Goal: Find specific page/section: Find specific page/section

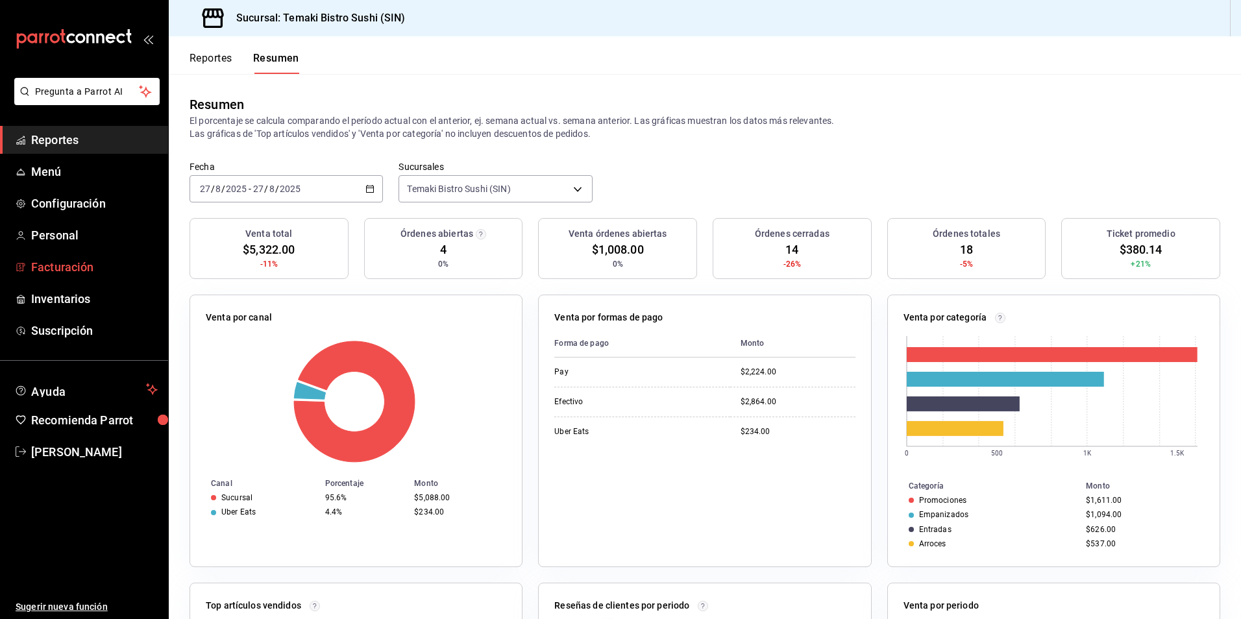
click at [112, 264] on span "Facturación" at bounding box center [94, 267] width 127 height 18
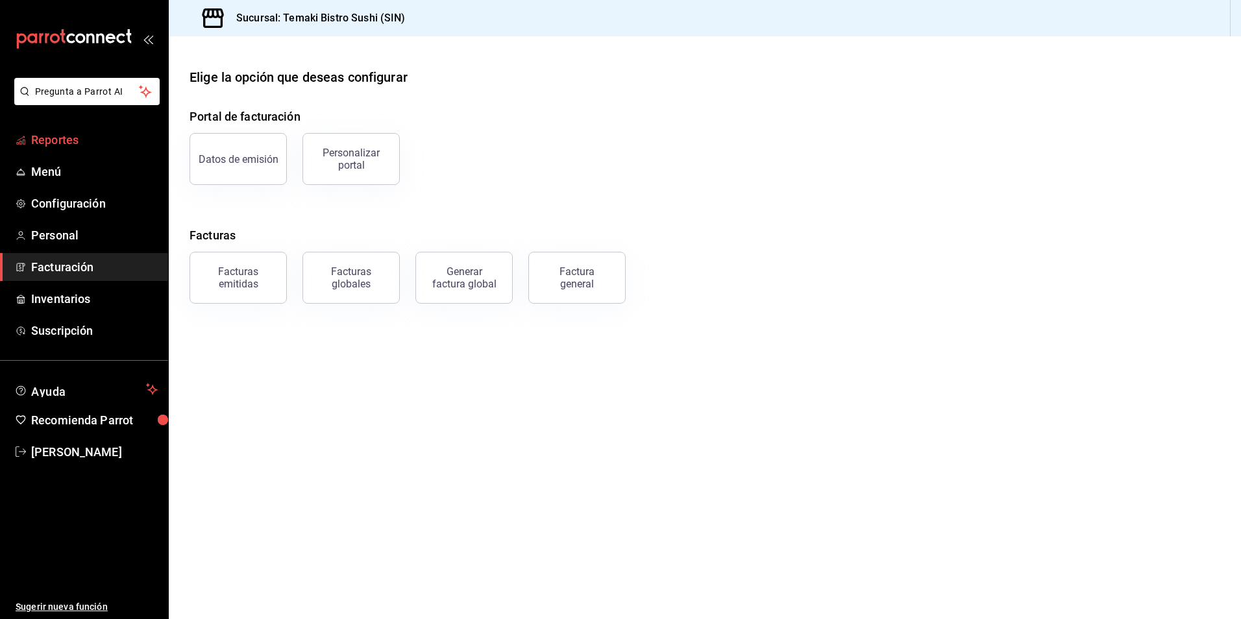
click at [100, 136] on span "Reportes" at bounding box center [94, 140] width 127 height 18
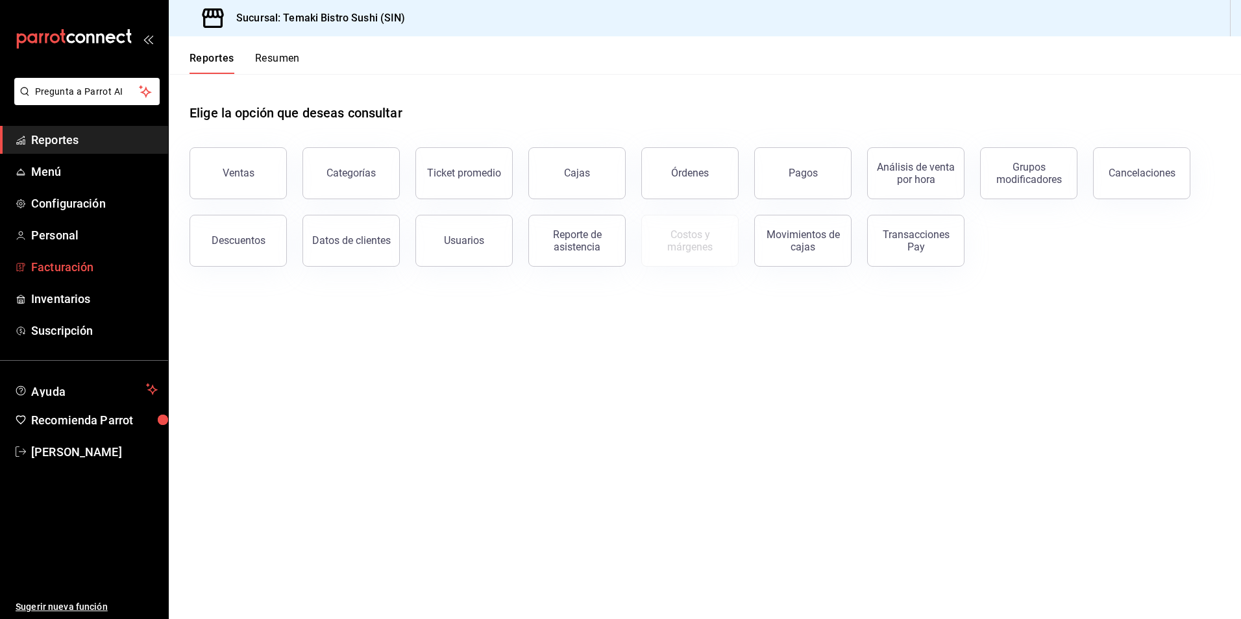
click at [104, 262] on span "Facturación" at bounding box center [94, 267] width 127 height 18
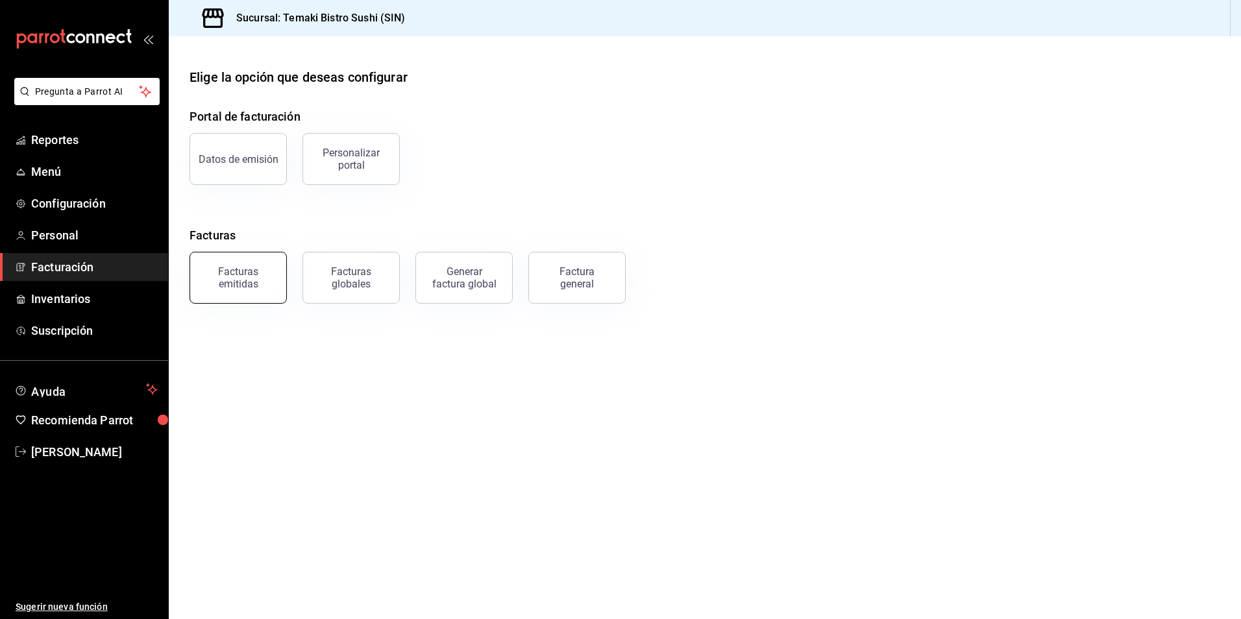
click at [251, 276] on div "Facturas emitidas" at bounding box center [238, 277] width 80 height 25
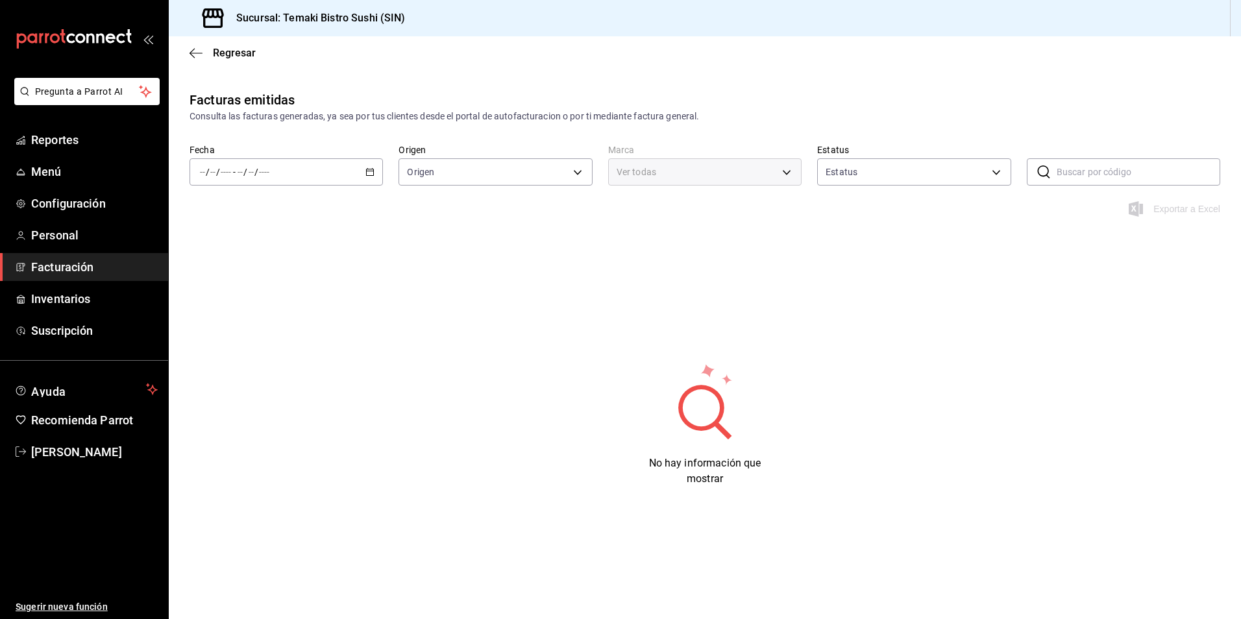
type input "ORDER_INVOICE,GENERAL_INVOICE"
type input "ACTIVE,PENDING_CANCELLATION,CANCELLED,PRE_CANCELLED"
type input "b6f9ceea-b146-4c00-9a51-3c122a85d12c"
click at [374, 172] on \(Stroke\) "button" at bounding box center [370, 172] width 8 height 7
click at [267, 300] on span "Mes actual" at bounding box center [251, 299] width 101 height 14
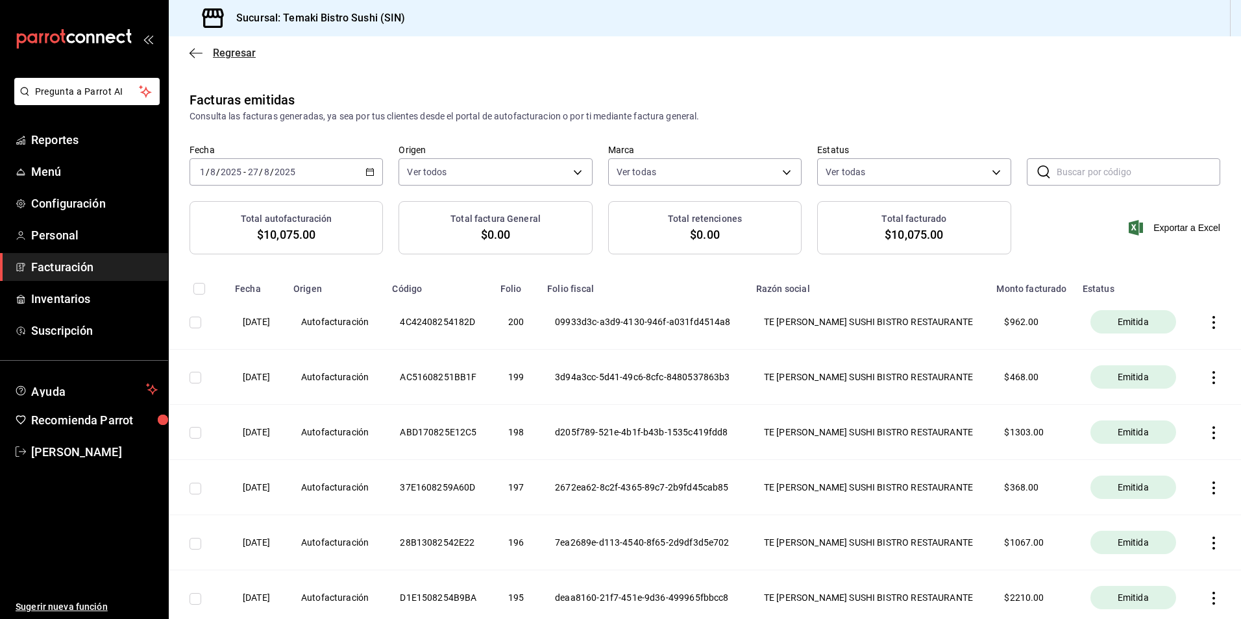
click at [192, 51] on icon "button" at bounding box center [191, 53] width 5 height 10
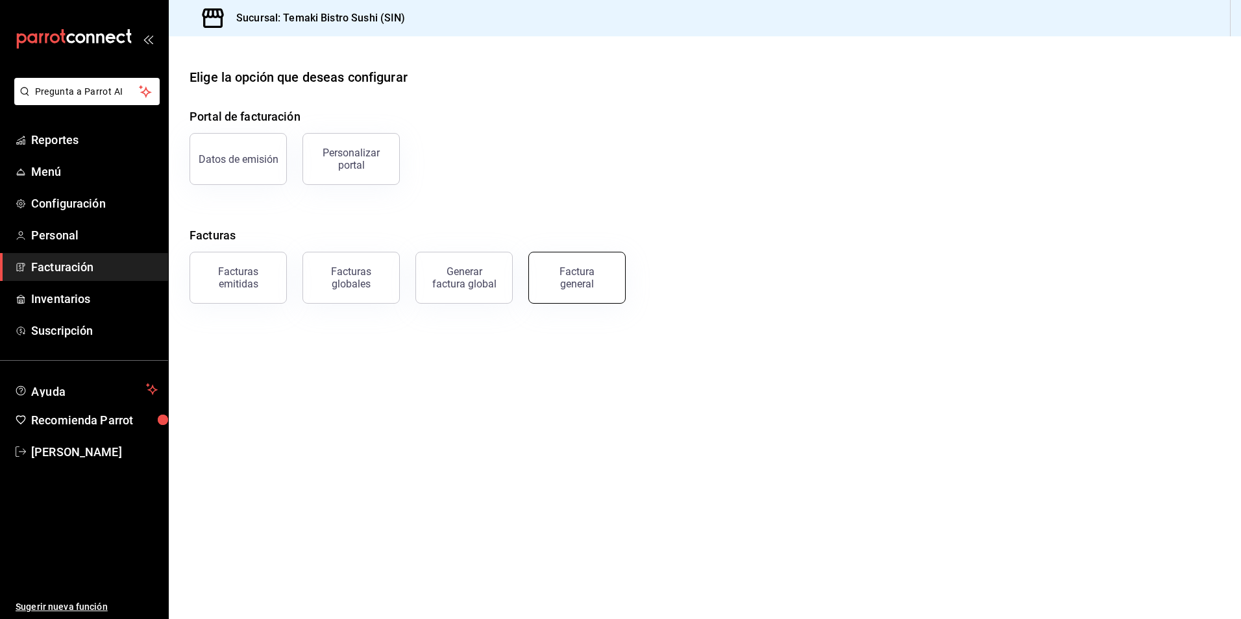
click at [596, 295] on button "Factura general" at bounding box center [576, 278] width 97 height 52
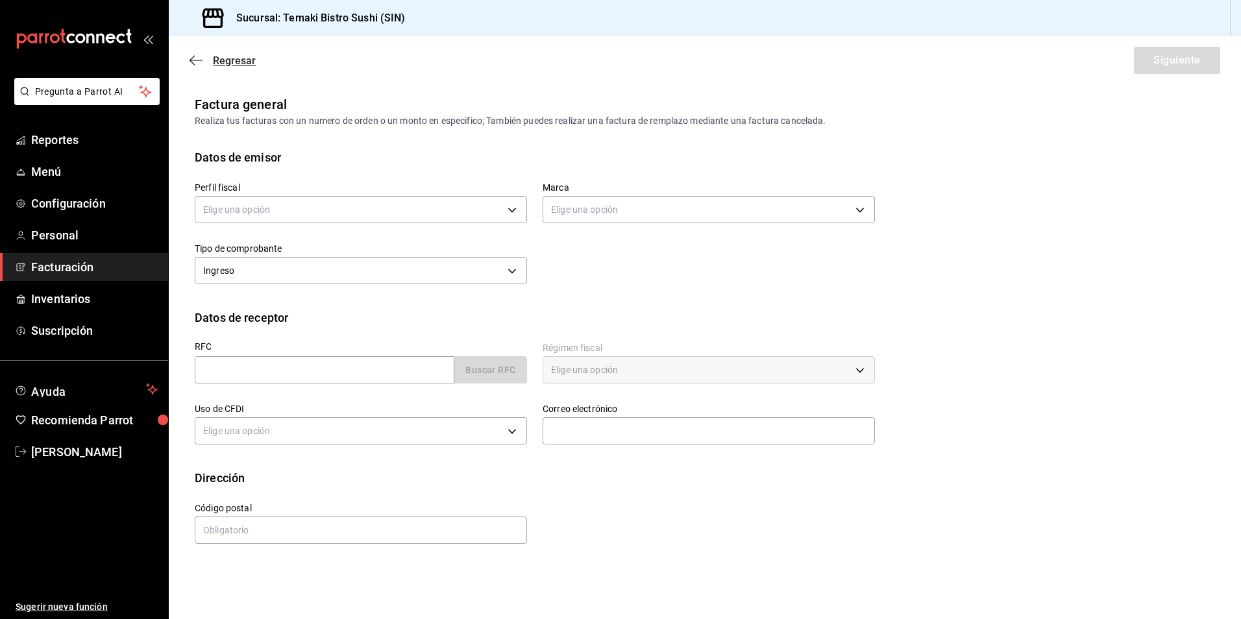
click at [192, 63] on icon "button" at bounding box center [191, 61] width 5 height 10
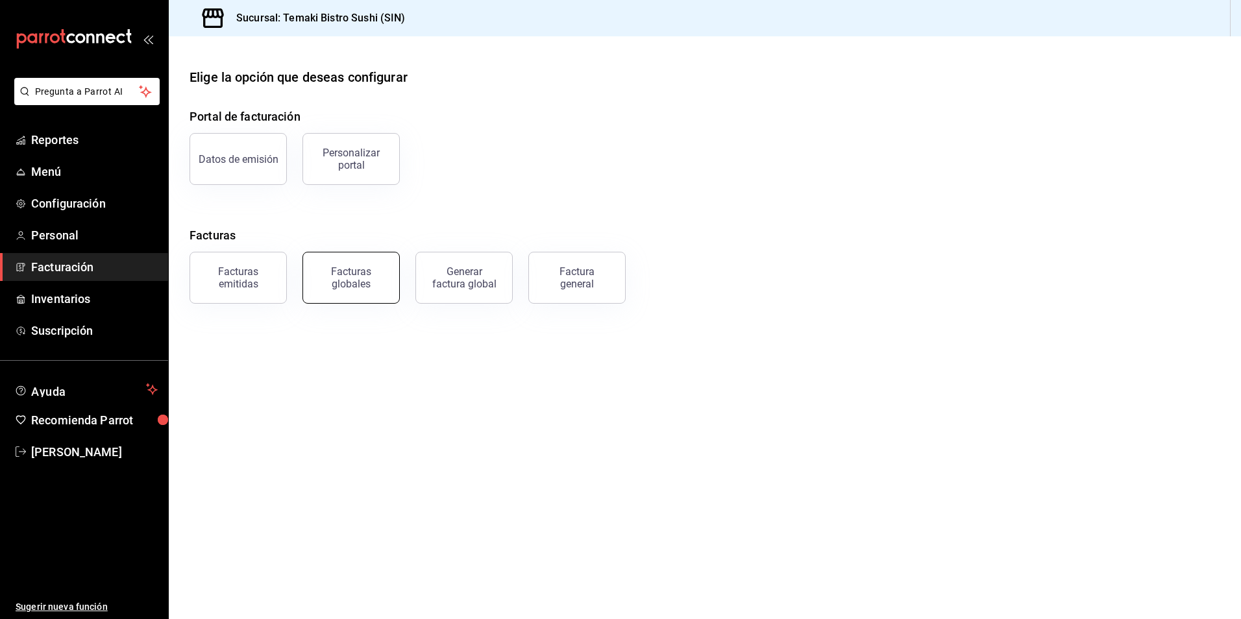
click at [370, 289] on button "Facturas globales" at bounding box center [350, 278] width 97 height 52
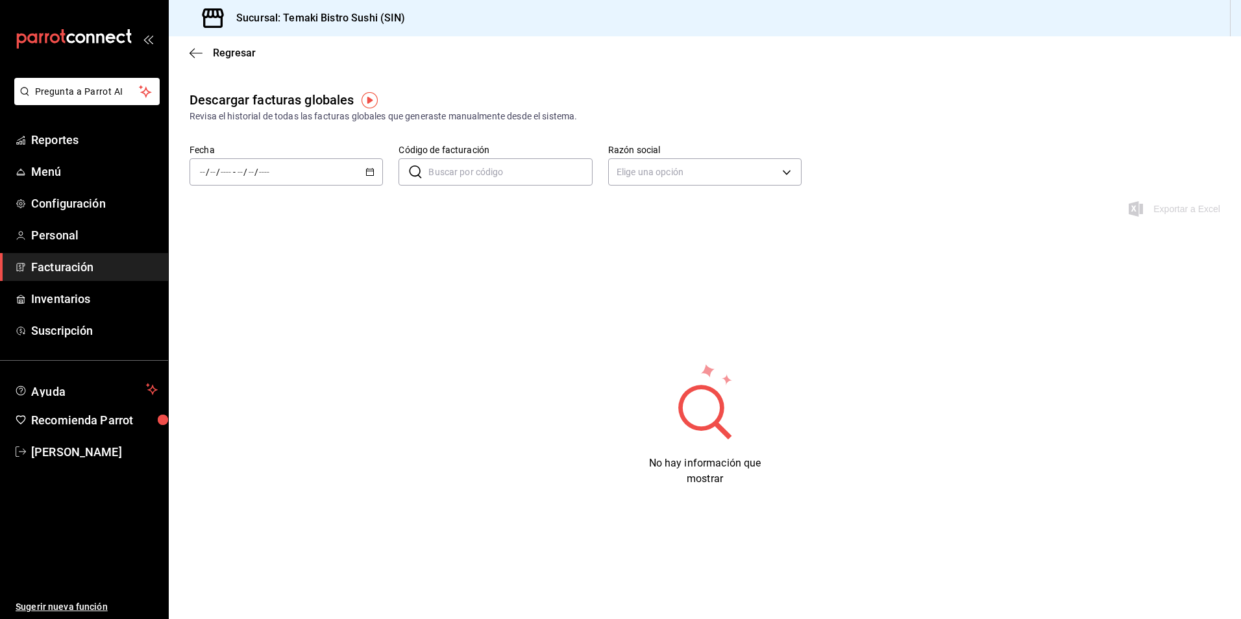
click at [371, 170] on icon "button" at bounding box center [369, 171] width 9 height 9
click at [266, 295] on span "Mes actual" at bounding box center [251, 299] width 101 height 14
click at [370, 173] on icon "button" at bounding box center [369, 171] width 9 height 9
click at [252, 329] on span "Año actual" at bounding box center [251, 328] width 101 height 14
click at [208, 52] on span "Regresar" at bounding box center [222, 53] width 66 height 12
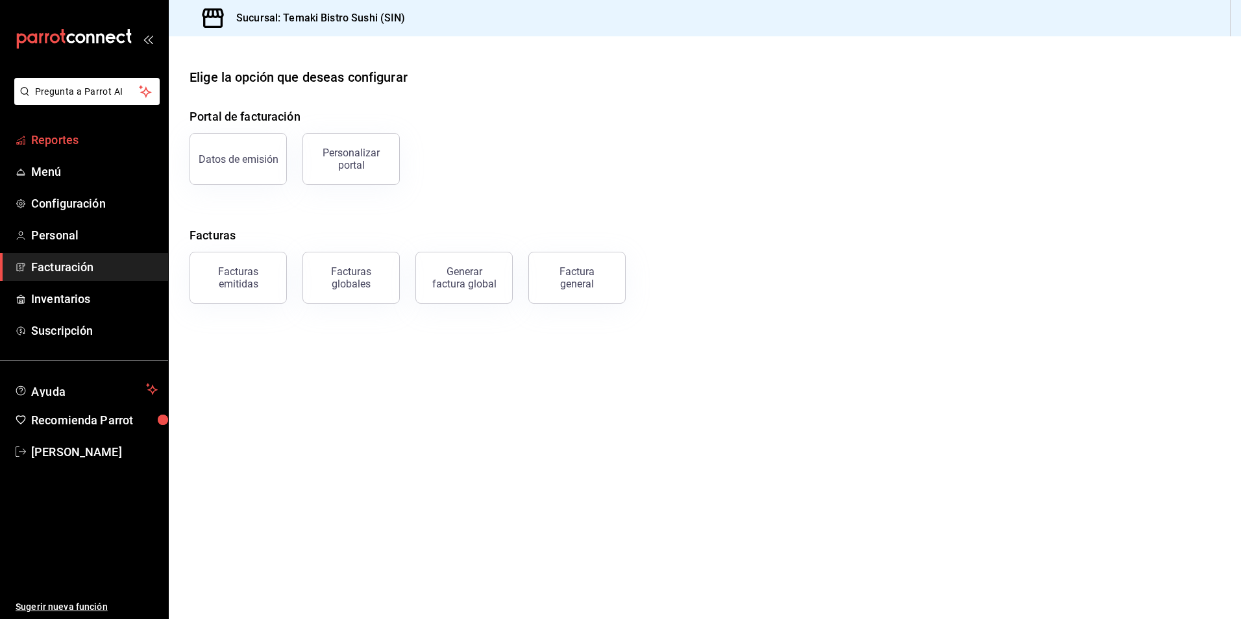
click at [53, 140] on span "Reportes" at bounding box center [94, 140] width 127 height 18
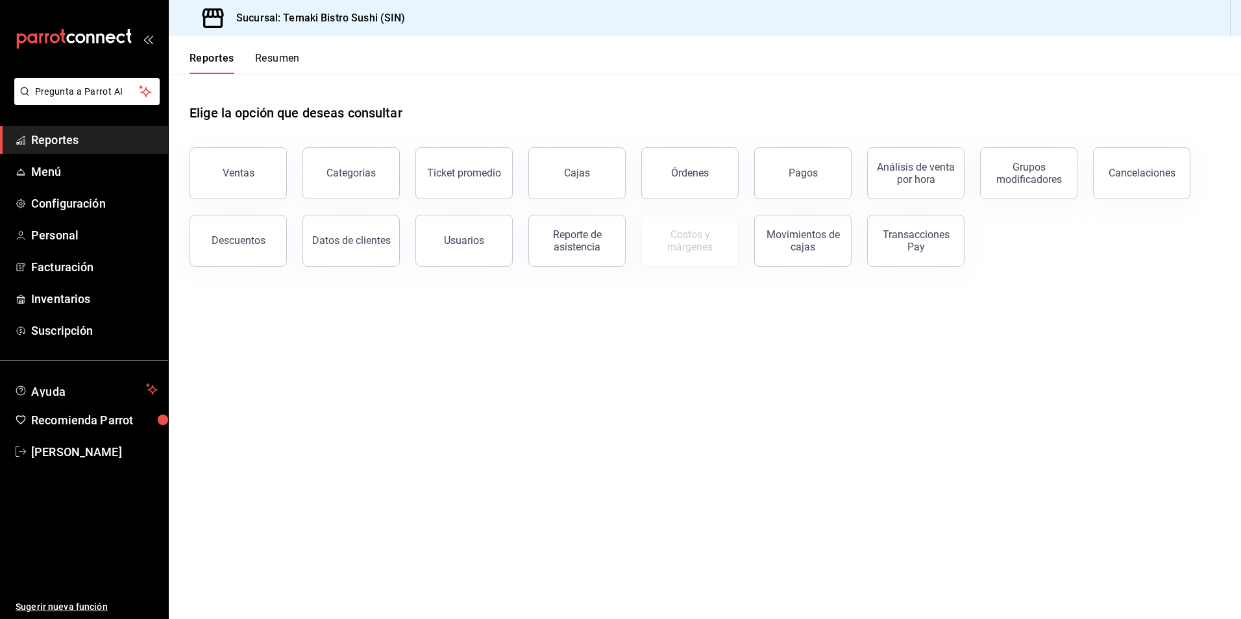
click at [267, 64] on button "Resumen" at bounding box center [277, 63] width 45 height 22
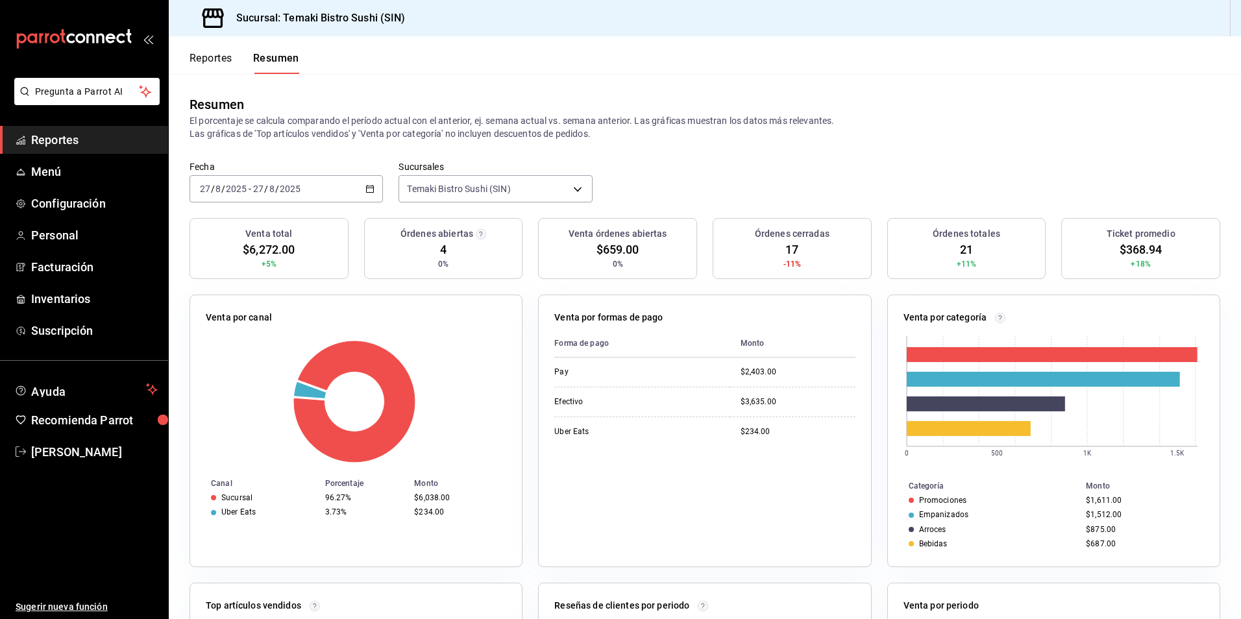
click at [225, 51] on div "Reportes Resumen" at bounding box center [234, 55] width 130 height 38
click at [229, 55] on button "Reportes" at bounding box center [210, 63] width 43 height 22
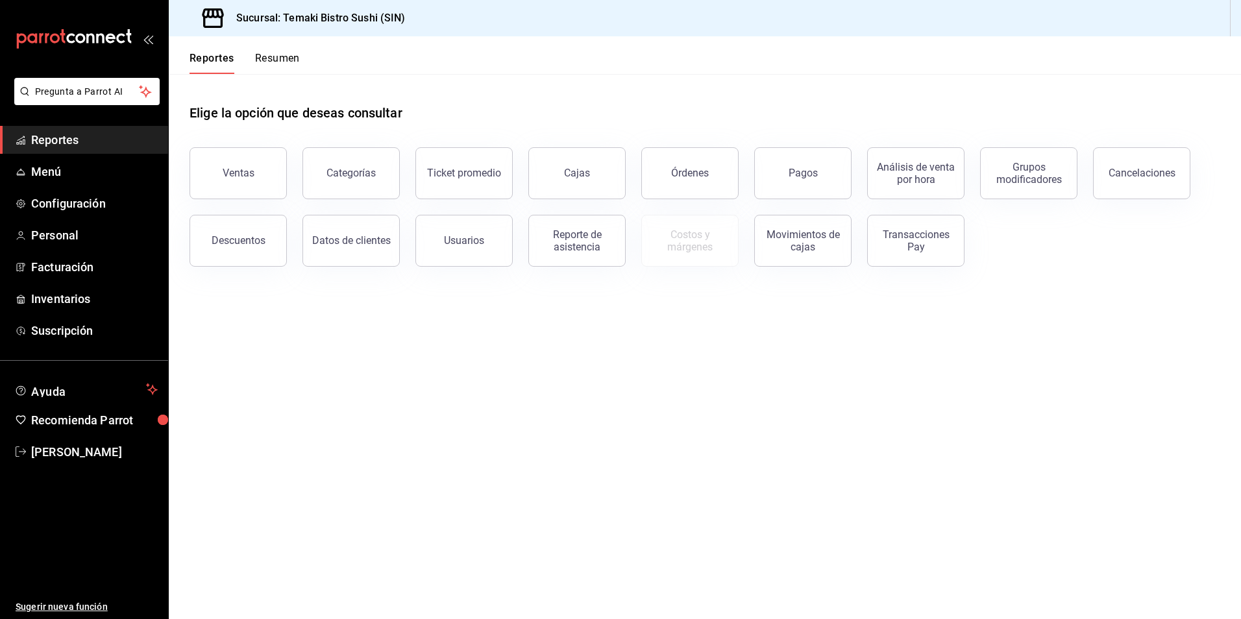
click at [271, 55] on button "Resumen" at bounding box center [277, 63] width 45 height 22
